Goal: Task Accomplishment & Management: Use online tool/utility

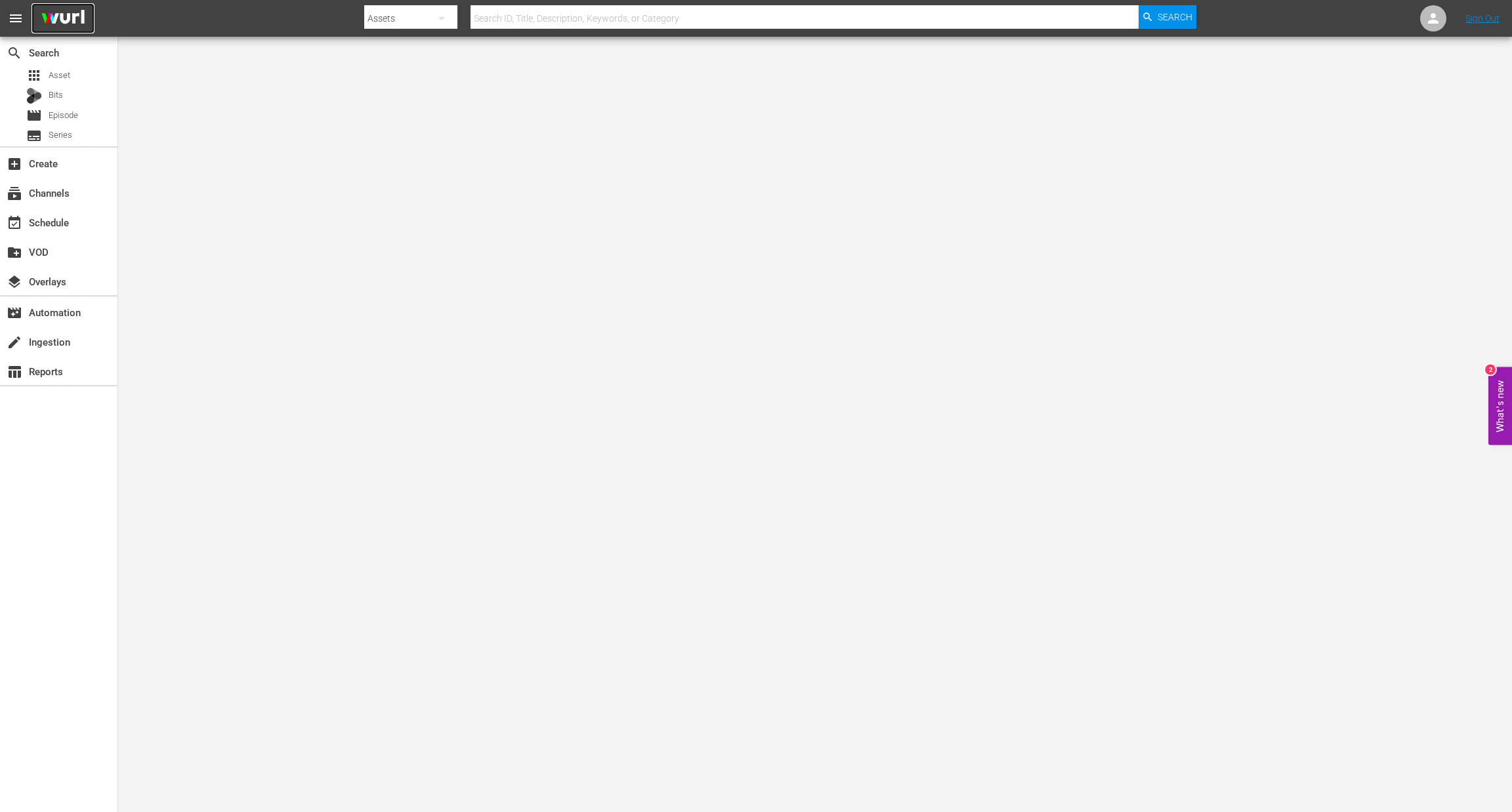
click at [45, 16] on img at bounding box center [63, 18] width 63 height 31
click at [80, 78] on div "apps Asset" at bounding box center [59, 76] width 117 height 18
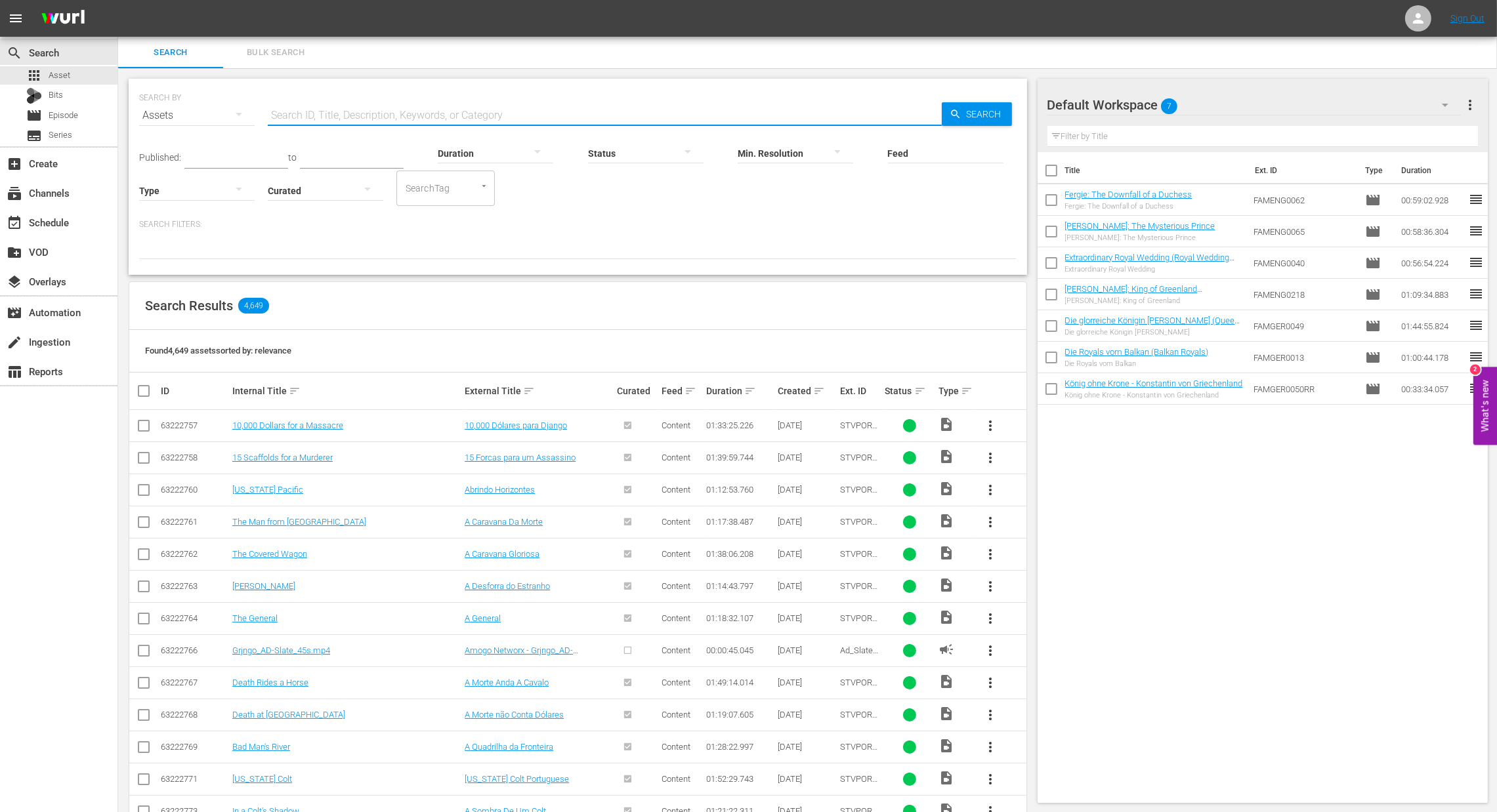
click at [273, 106] on input "text" at bounding box center [604, 115] width 674 height 32
paste input "Missing Films-Share Standesgemäß https://www.imdb.com/de/title/tt1314851/ 2008 …"
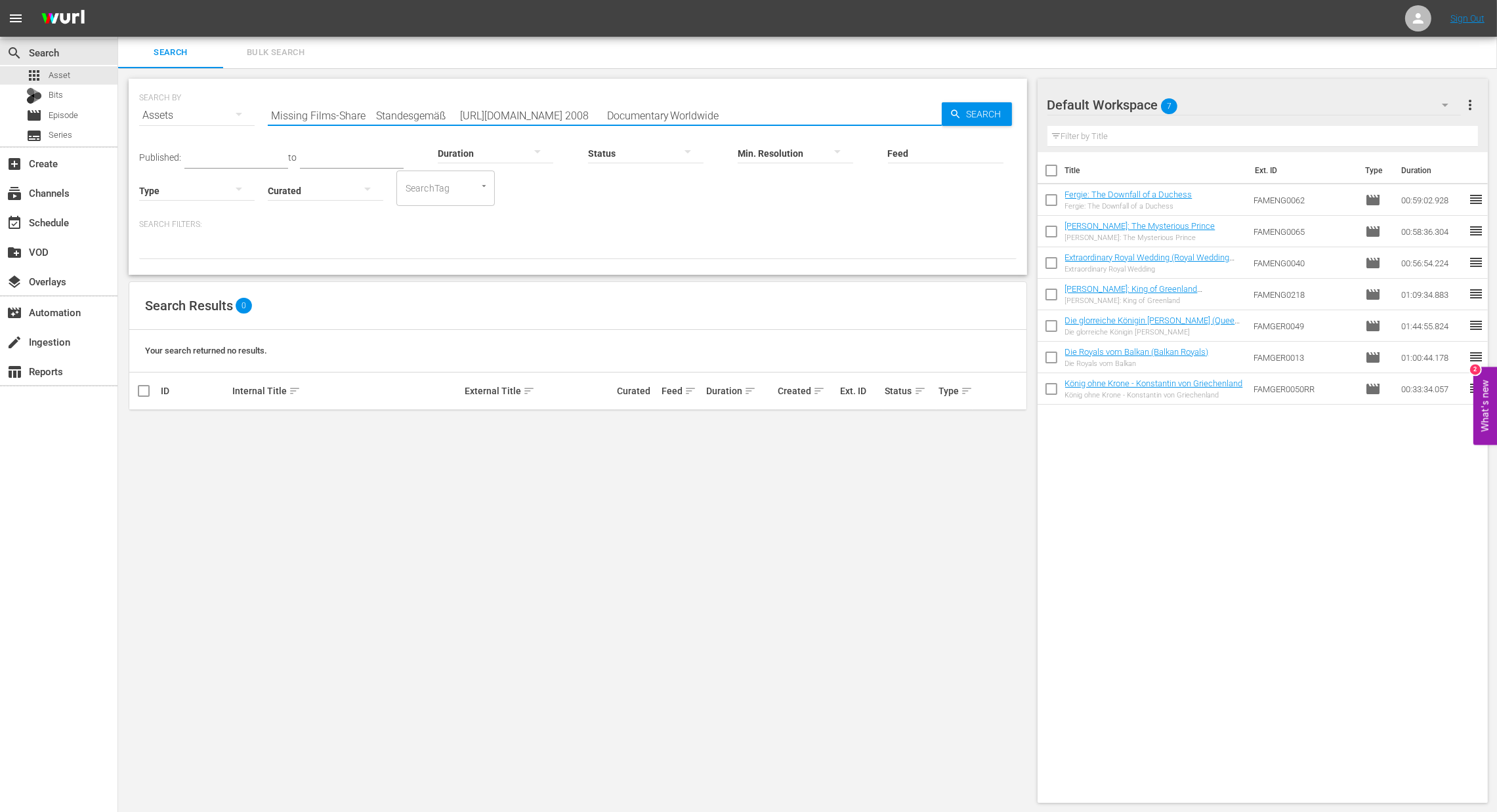
drag, startPoint x: 376, startPoint y: 118, endPoint x: 208, endPoint y: 88, distance: 170.7
click at [208, 88] on div "SEARCH BY Search By Assets Search ID, Title, Description, Keywords, or Category…" at bounding box center [578, 107] width 878 height 47
drag, startPoint x: 320, startPoint y: 117, endPoint x: 1144, endPoint y: 111, distance: 824.0
click at [1144, 111] on div "Search Bulk Search SEARCH BY Search By Assets Search ID, Title, Description, Ke…" at bounding box center [807, 425] width 1379 height 776
type input "Standesge"
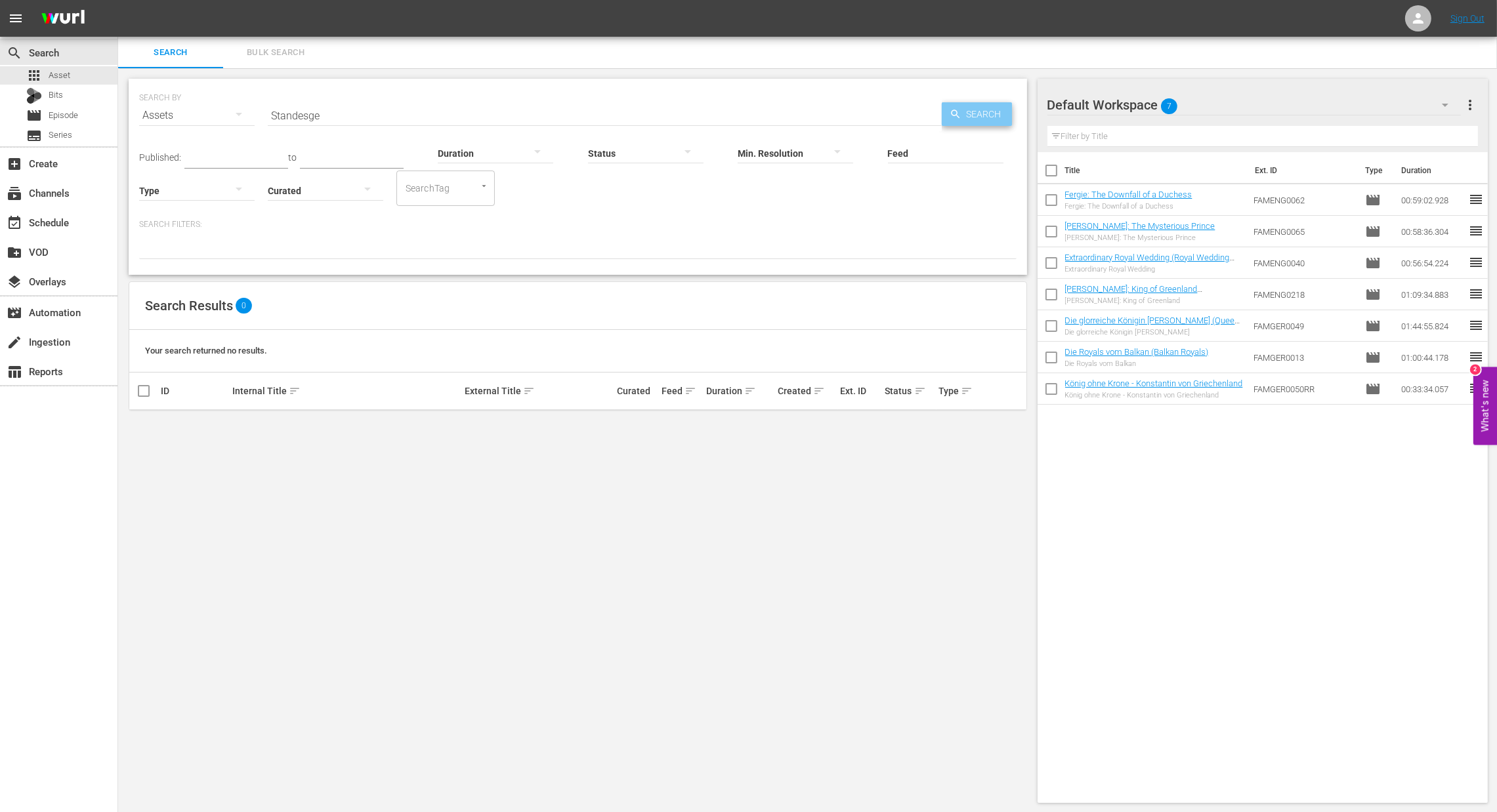
click at [979, 113] on span "Search" at bounding box center [986, 114] width 51 height 24
click at [241, 118] on icon "button" at bounding box center [239, 114] width 16 height 16
click at [178, 203] on div "Episodes" at bounding box center [181, 203] width 53 height 21
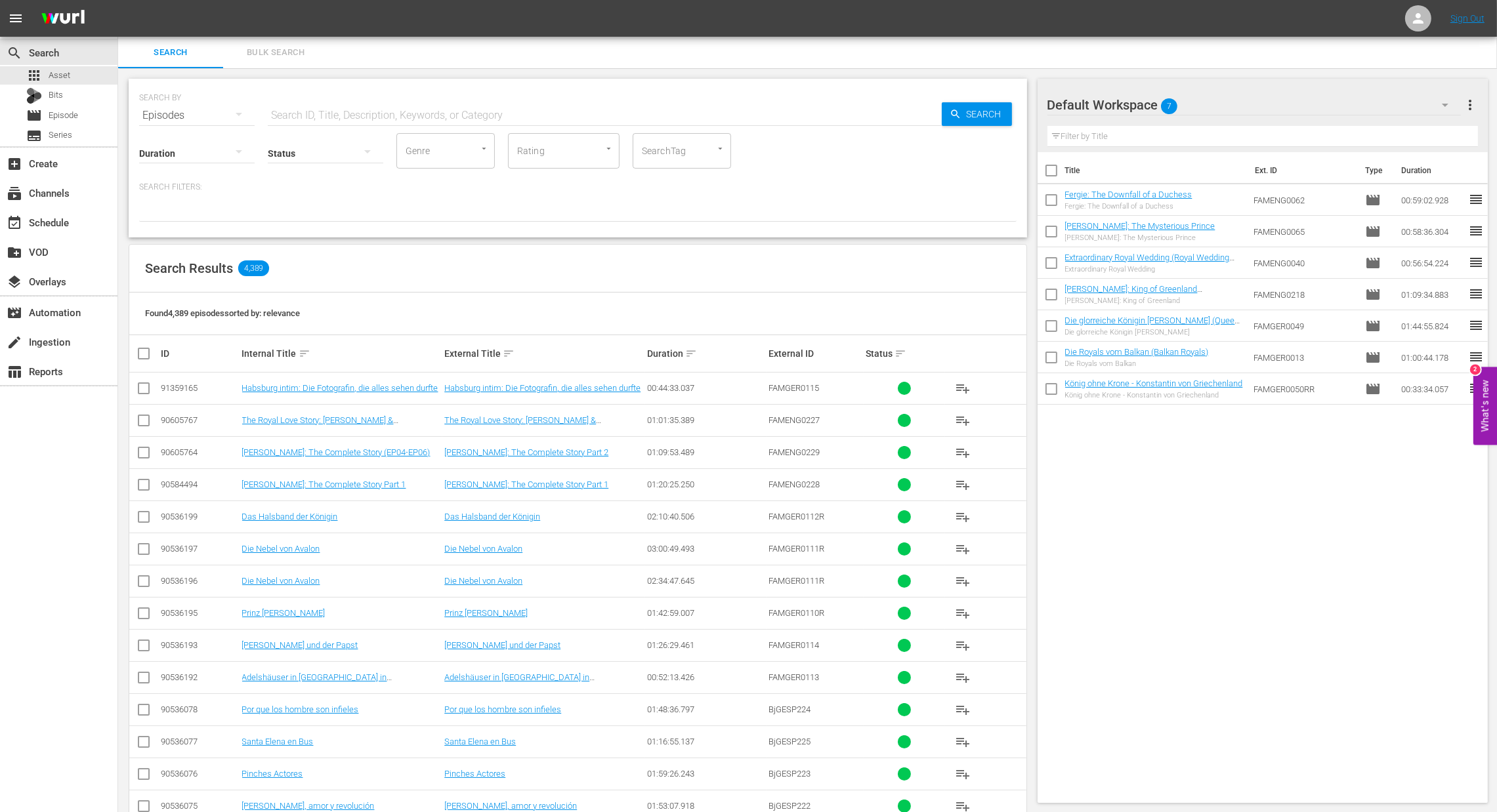
click at [292, 121] on div "Status" at bounding box center [325, 145] width 115 height 47
click at [301, 111] on input "text" at bounding box center [604, 115] width 674 height 32
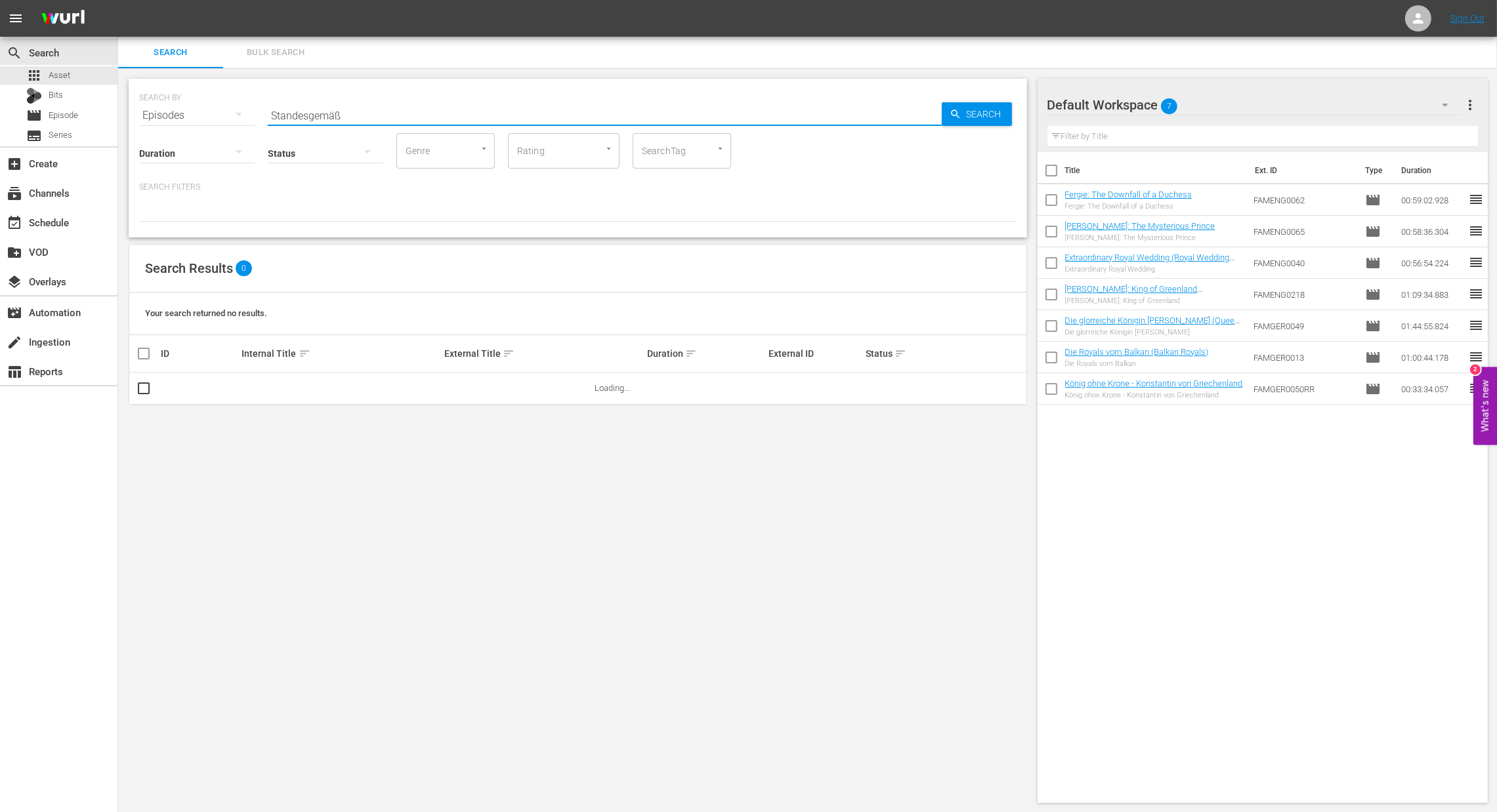
click at [378, 117] on input "Standesgemäß" at bounding box center [604, 115] width 674 height 32
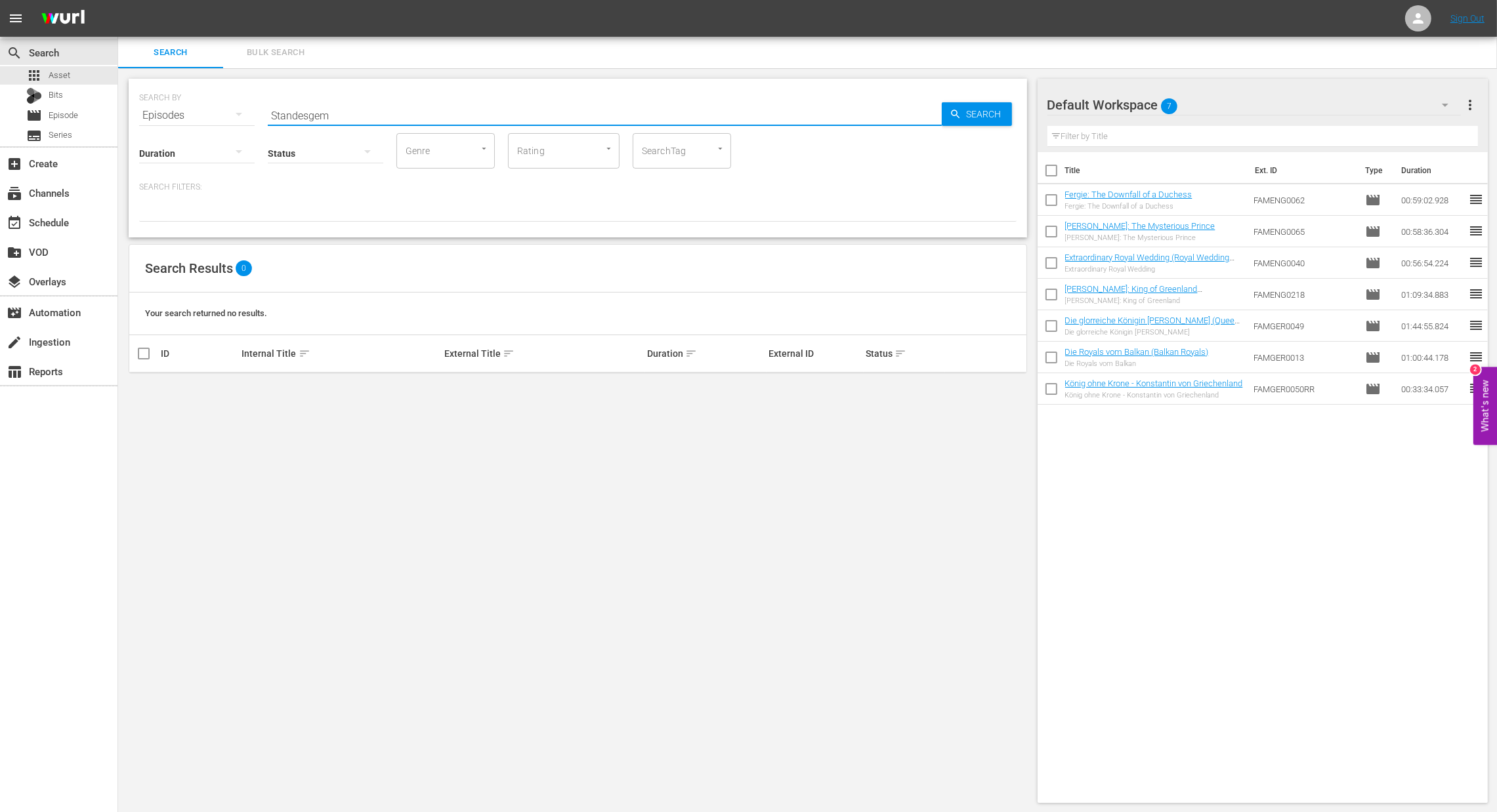
type input "Standesgem"
